Goal: Information Seeking & Learning: Understand process/instructions

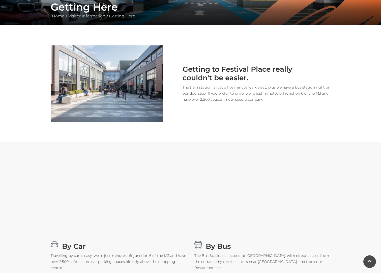
scroll to position [202, 0]
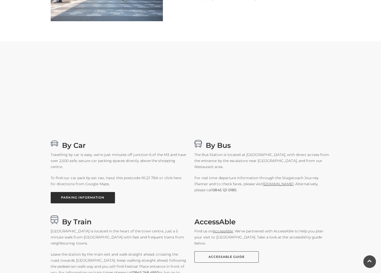
click at [84, 196] on link "PARKING INFORMATION" at bounding box center [83, 197] width 64 height 11
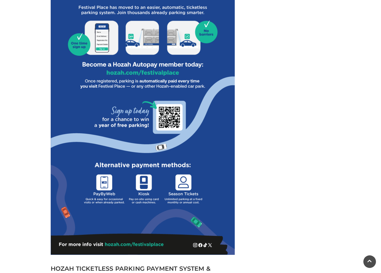
scroll to position [278, 0]
click at [139, 245] on img at bounding box center [143, 62] width 184 height 383
drag, startPoint x: 169, startPoint y: 245, endPoint x: 138, endPoint y: 242, distance: 31.2
click at [138, 242] on img at bounding box center [143, 62] width 184 height 383
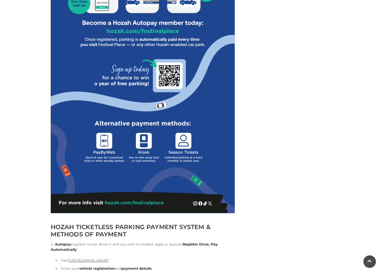
scroll to position [379, 0]
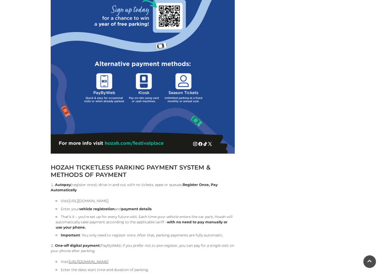
click at [109, 199] on link "[URL][DOMAIN_NAME]" at bounding box center [89, 201] width 40 height 5
click at [106, 201] on link "[URL][DOMAIN_NAME]" at bounding box center [89, 201] width 40 height 5
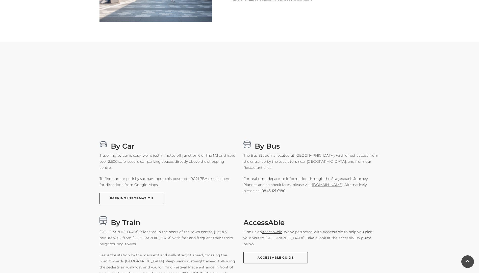
scroll to position [227, 0]
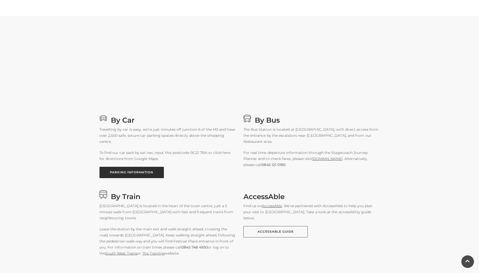
click at [137, 173] on link "PARKING INFORMATION" at bounding box center [131, 172] width 64 height 11
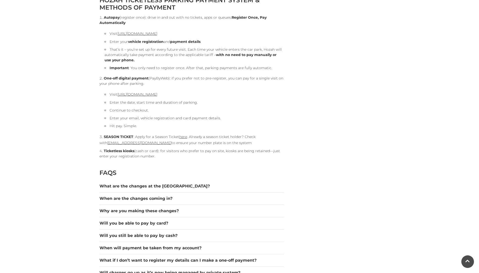
scroll to position [555, 0]
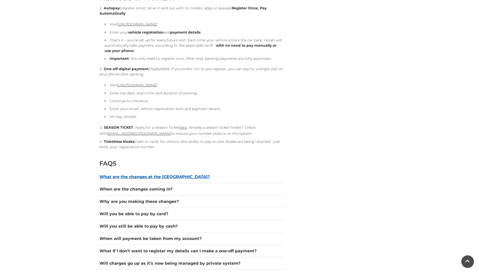
click at [168, 179] on button "What are the changes at the [GEOGRAPHIC_DATA]?" at bounding box center [191, 177] width 184 height 6
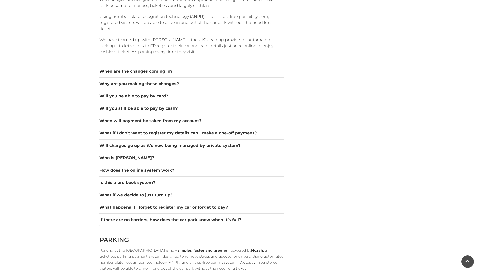
scroll to position [757, 0]
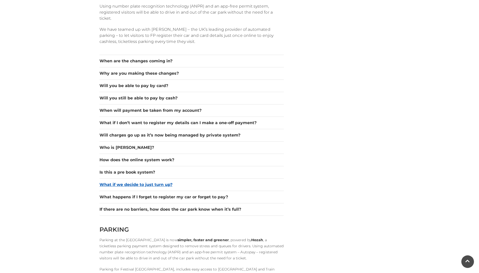
click at [120, 185] on button "What if we decide to just turn up?" at bounding box center [191, 185] width 184 height 6
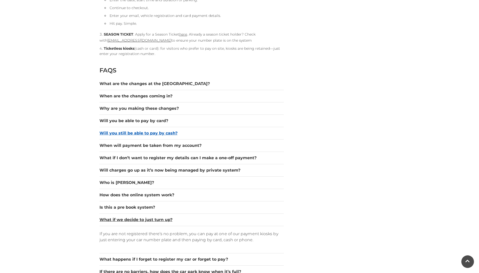
scroll to position [498, 0]
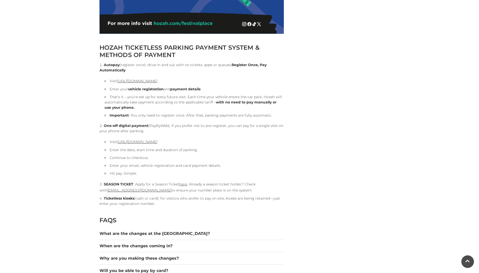
click at [127, 126] on strong "One-off digital payment" at bounding box center [126, 125] width 45 height 5
click at [149, 143] on link "[URL][DOMAIN_NAME]" at bounding box center [137, 142] width 40 height 5
